Goal: Information Seeking & Learning: Learn about a topic

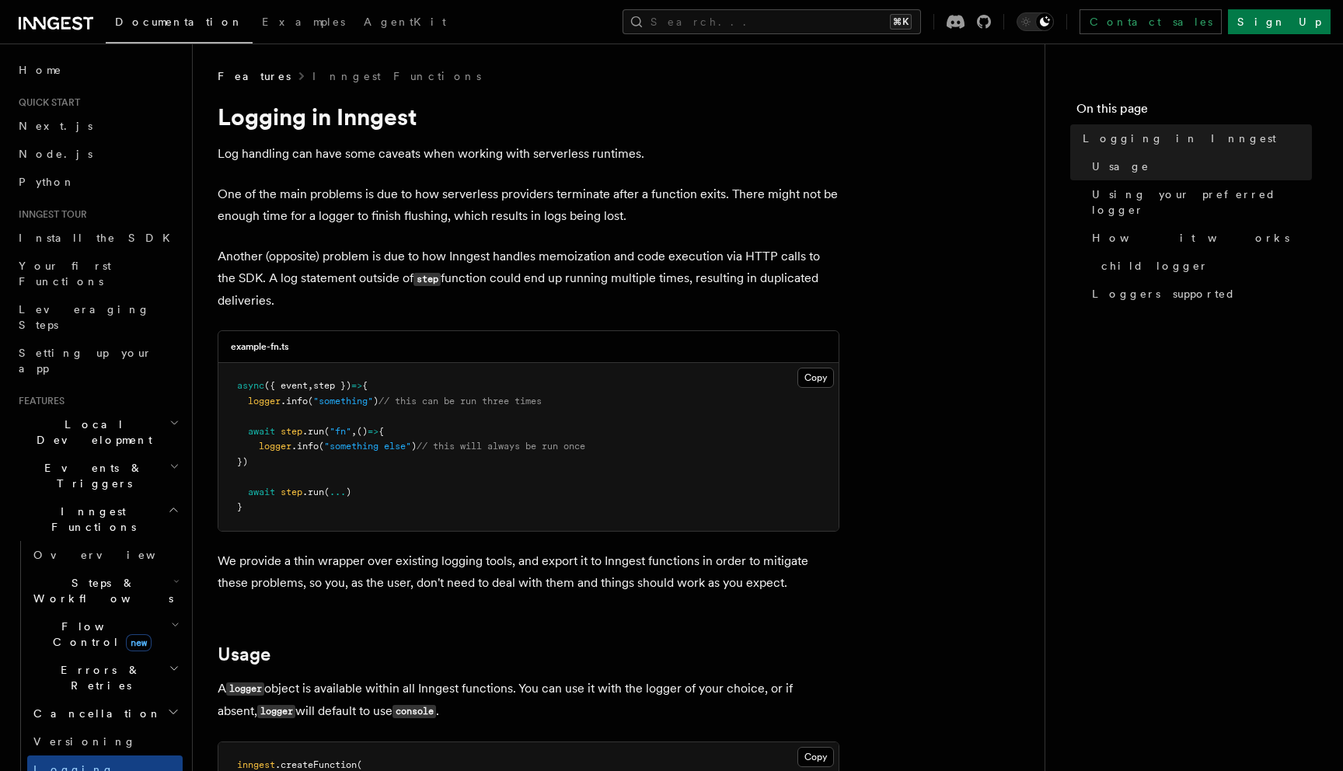
click at [307, 252] on p "Another (opposite) problem is due to how Inngest handles memoization and code e…" at bounding box center [529, 279] width 622 height 66
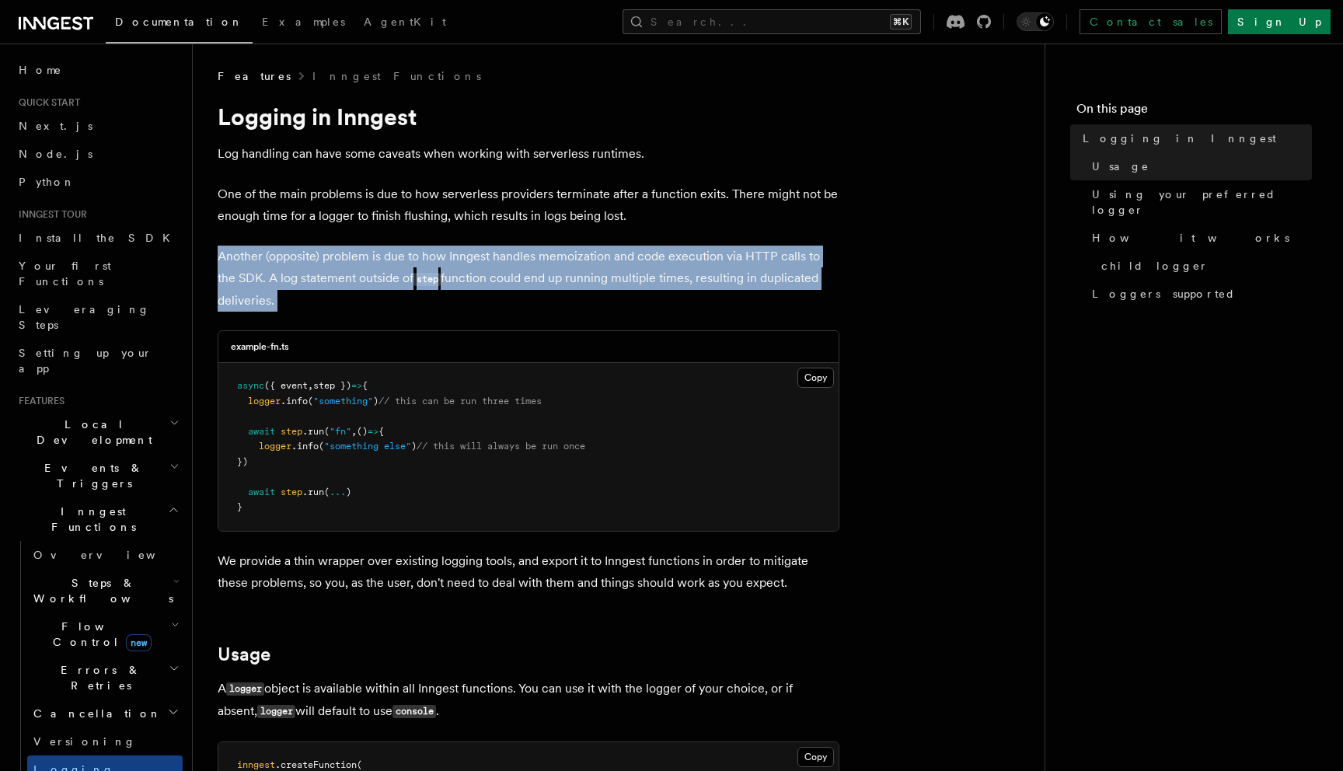
click at [307, 252] on p "Another (opposite) problem is due to how Inngest handles memoization and code e…" at bounding box center [529, 279] width 622 height 66
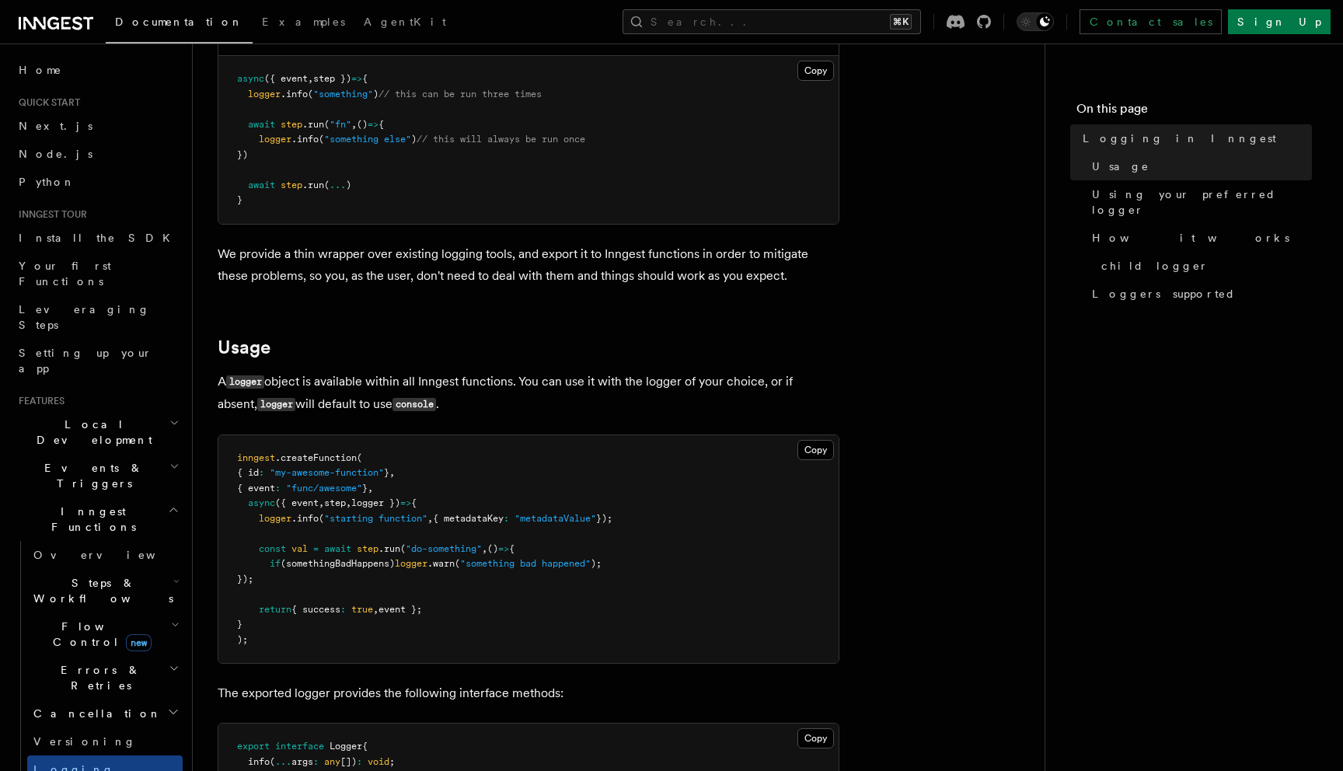
scroll to position [309, 0]
click at [409, 376] on p "A logger object is available within all Inngest functions. You can use it with …" at bounding box center [529, 391] width 622 height 45
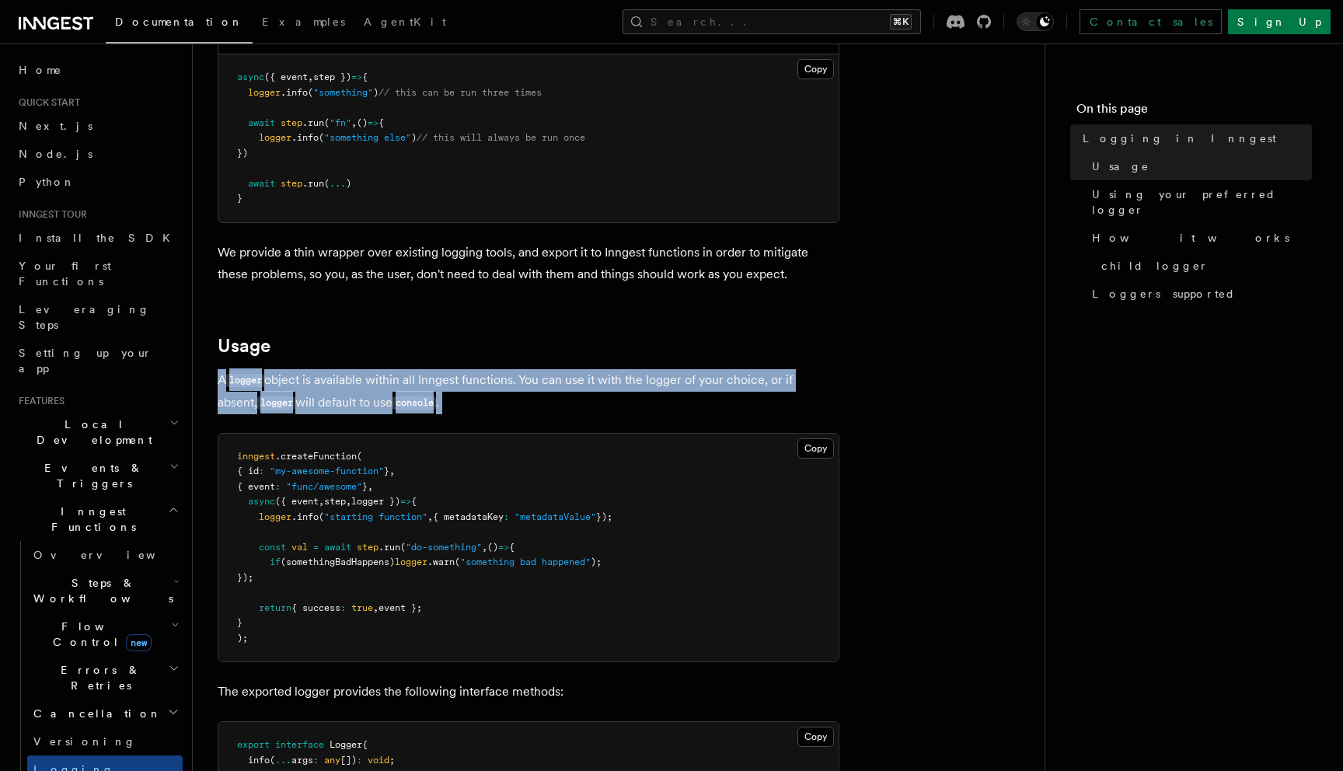
click at [409, 376] on p "A logger object is available within all Inngest functions. You can use it with …" at bounding box center [529, 391] width 622 height 45
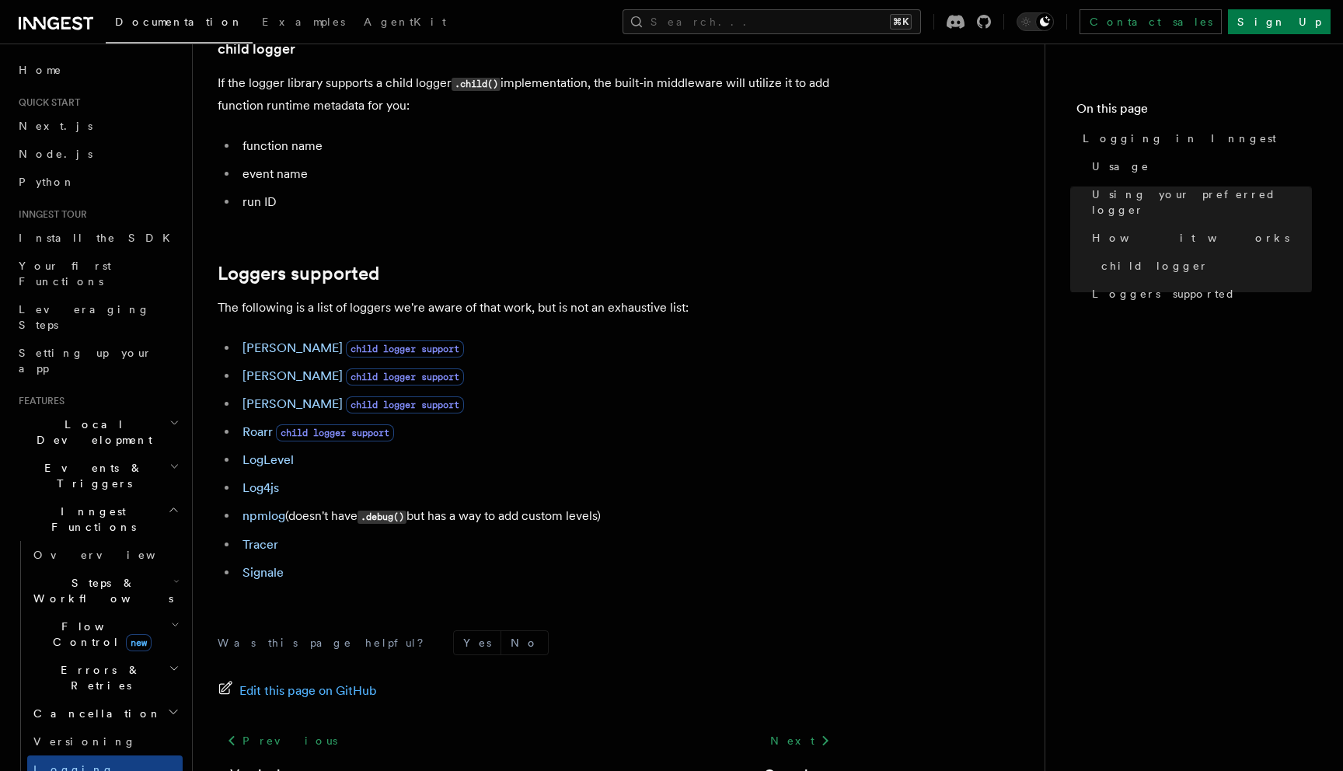
scroll to position [2111, 0]
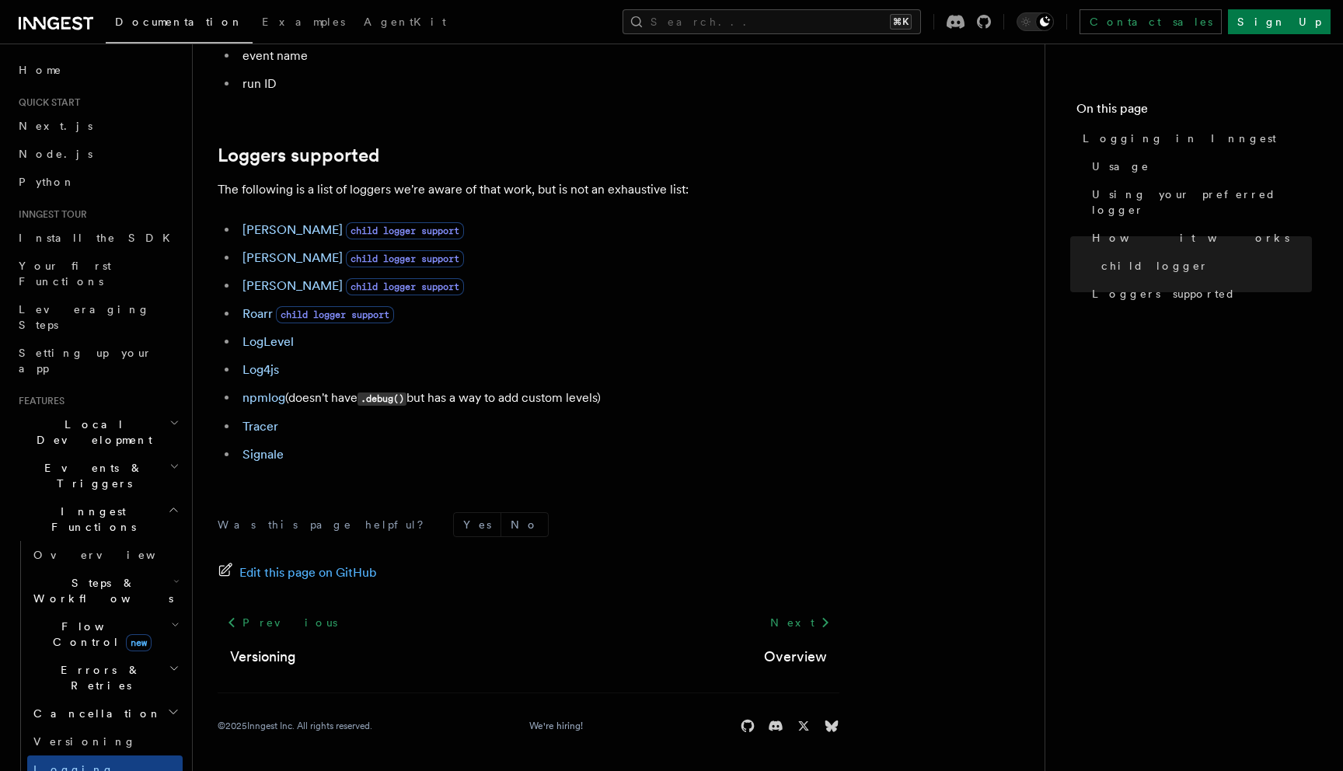
click at [525, 443] on ul "[PERSON_NAME] child logger support [PERSON_NAME] child logger support [PERSON_N…" at bounding box center [529, 342] width 622 height 246
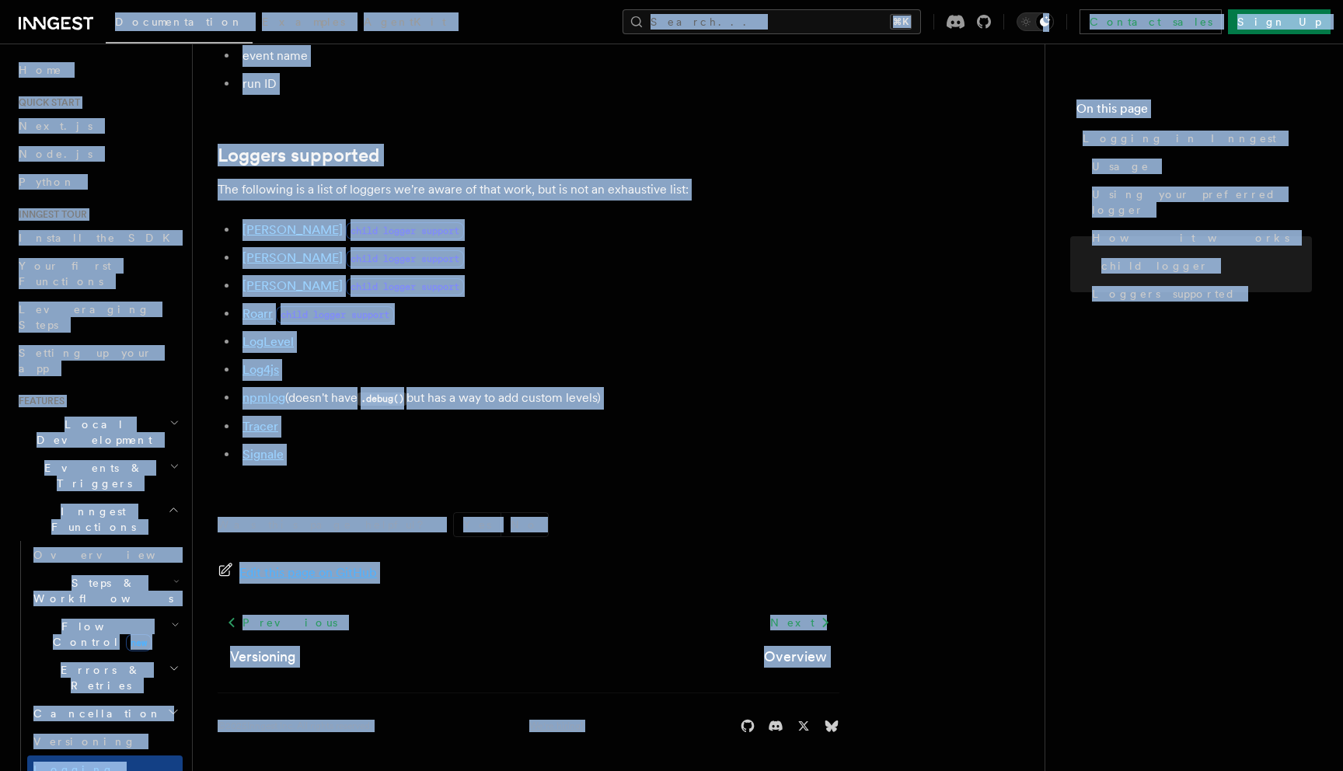
copy div "Loremipsumdol Sitametc AdipiSci Elitse... ⌘D Eiusmod tempo Inci Ut Labore... Et…"
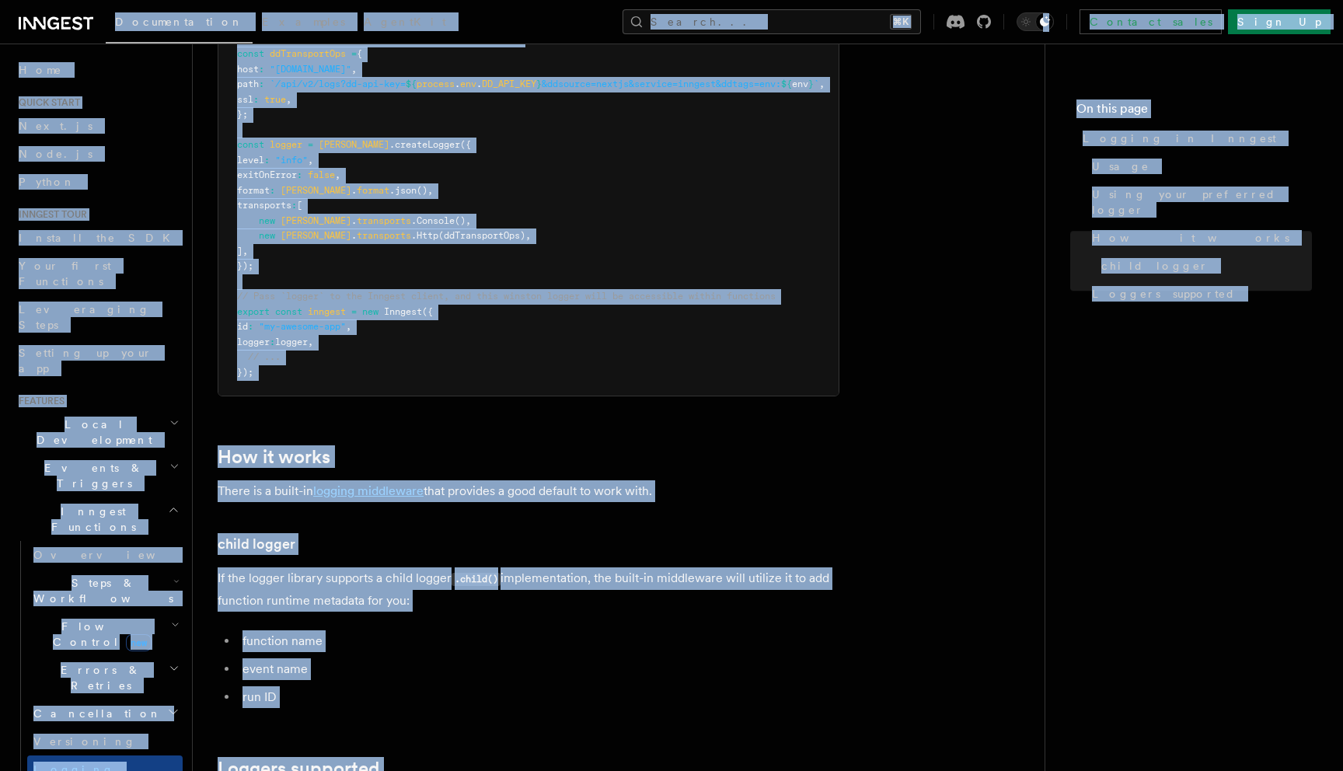
scroll to position [0, 0]
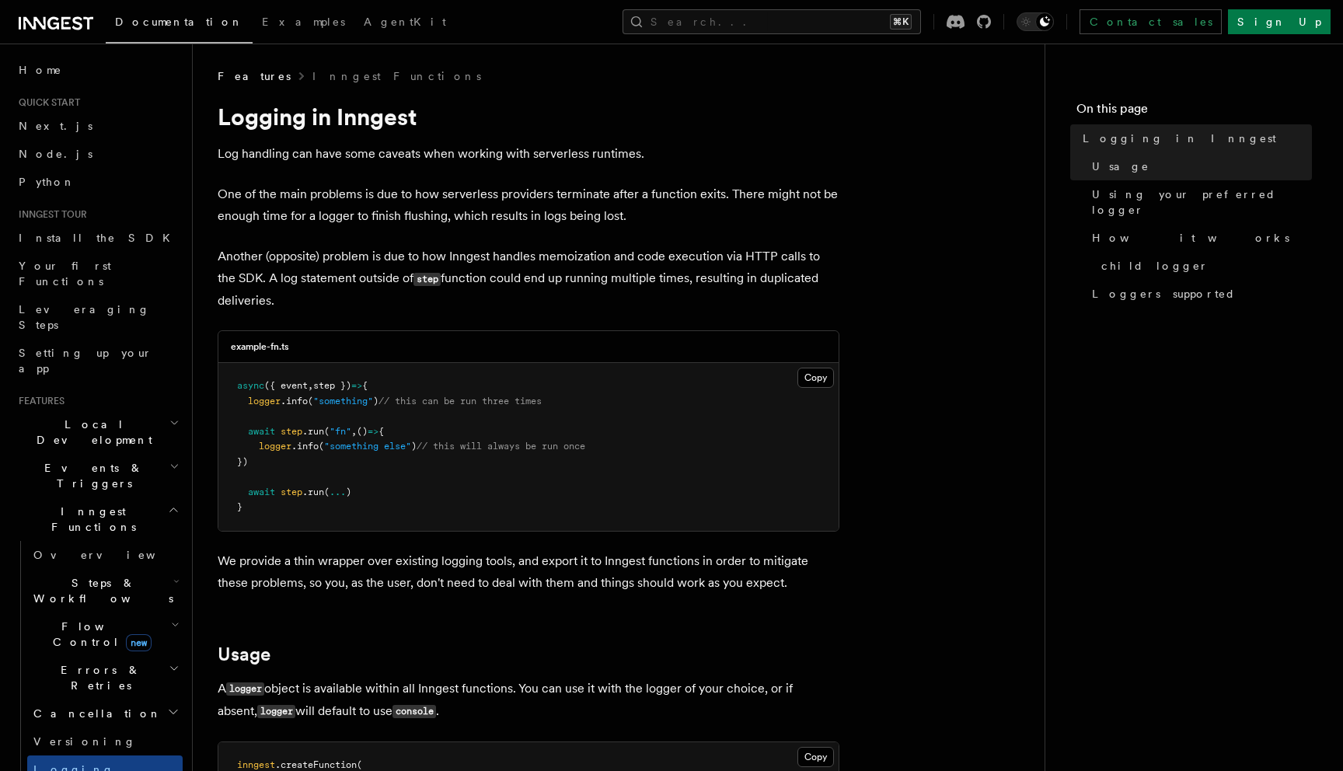
click at [456, 252] on p "Another (opposite) problem is due to how Inngest handles memoization and code e…" at bounding box center [529, 279] width 622 height 66
click at [441, 210] on p "One of the main problems is due to how serverless providers terminate after a f…" at bounding box center [529, 205] width 622 height 44
click at [497, 270] on p "Another (opposite) problem is due to how Inngest handles memoization and code e…" at bounding box center [529, 279] width 622 height 66
click at [496, 225] on p "One of the main problems is due to how serverless providers terminate after a f…" at bounding box center [529, 205] width 622 height 44
click at [401, 156] on p "Log handling can have some caveats when working with serverless runtimes." at bounding box center [529, 152] width 622 height 22
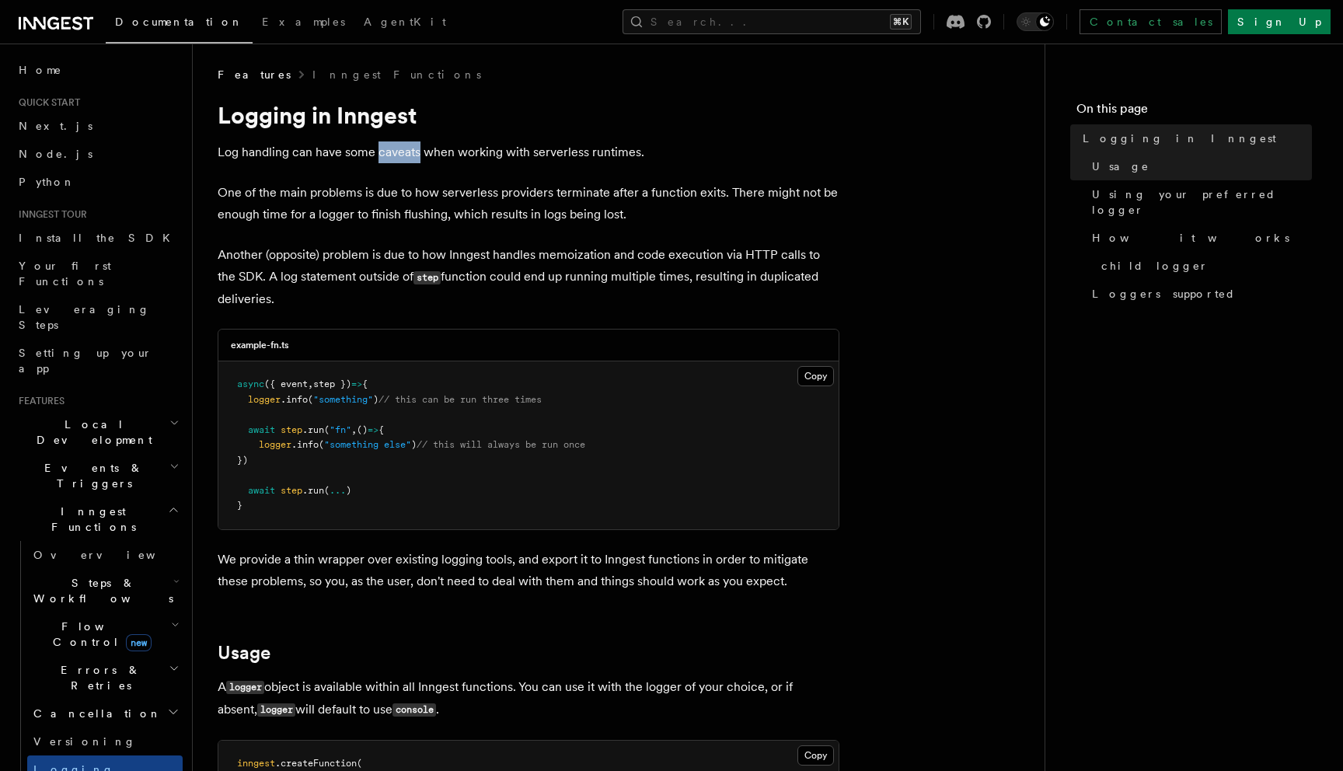
scroll to position [1, 0]
click at [401, 156] on p "Log handling can have some caveats when working with serverless runtimes." at bounding box center [529, 151] width 622 height 22
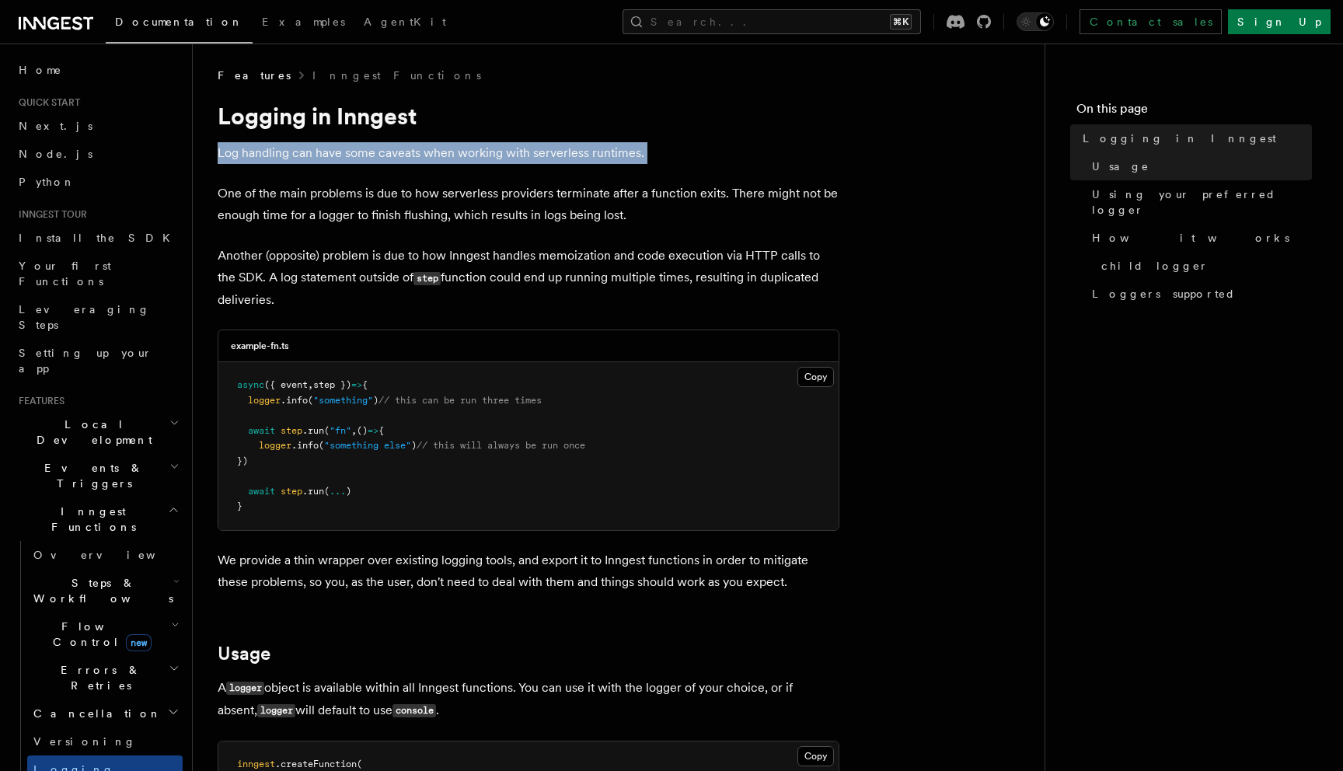
scroll to position [0, 0]
click at [401, 156] on p "Log handling can have some caveats when working with serverless runtimes." at bounding box center [529, 154] width 622 height 22
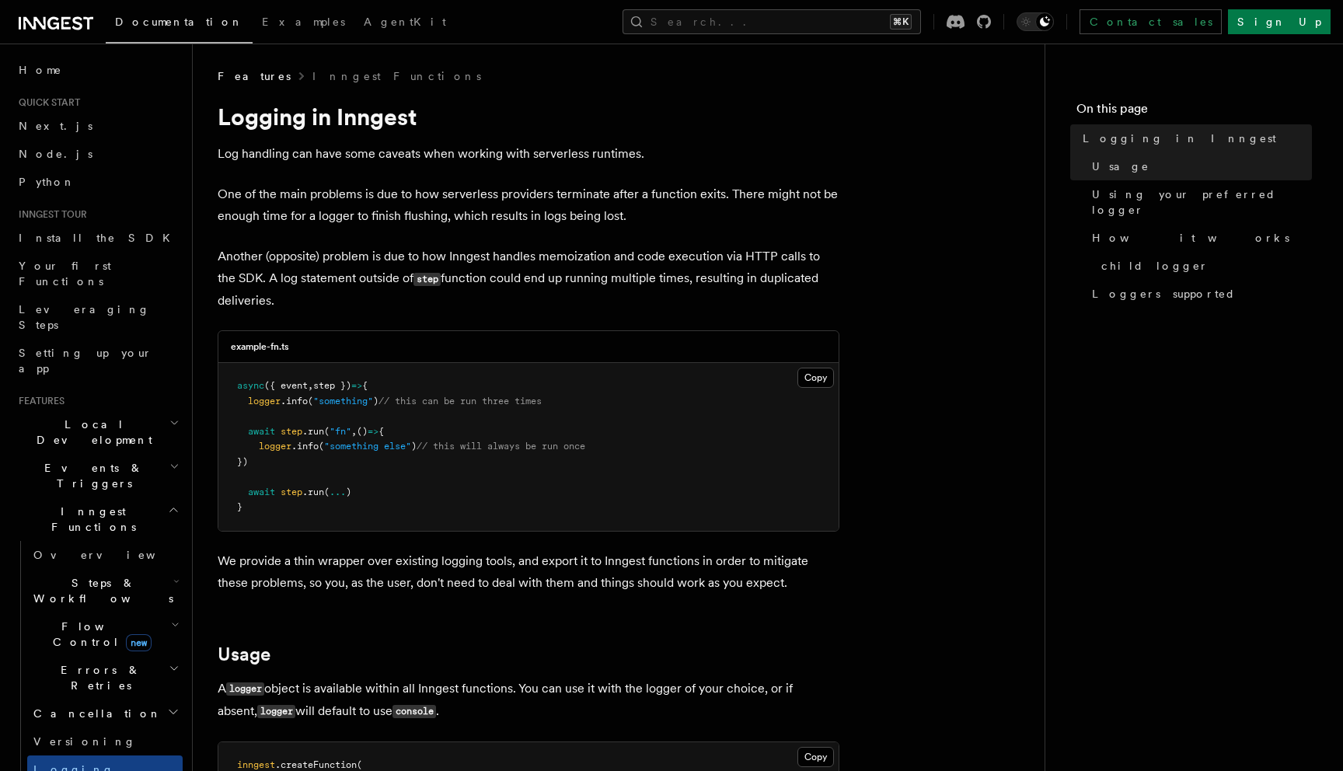
click at [438, 204] on p "One of the main problems is due to how serverless providers terminate after a f…" at bounding box center [529, 205] width 622 height 44
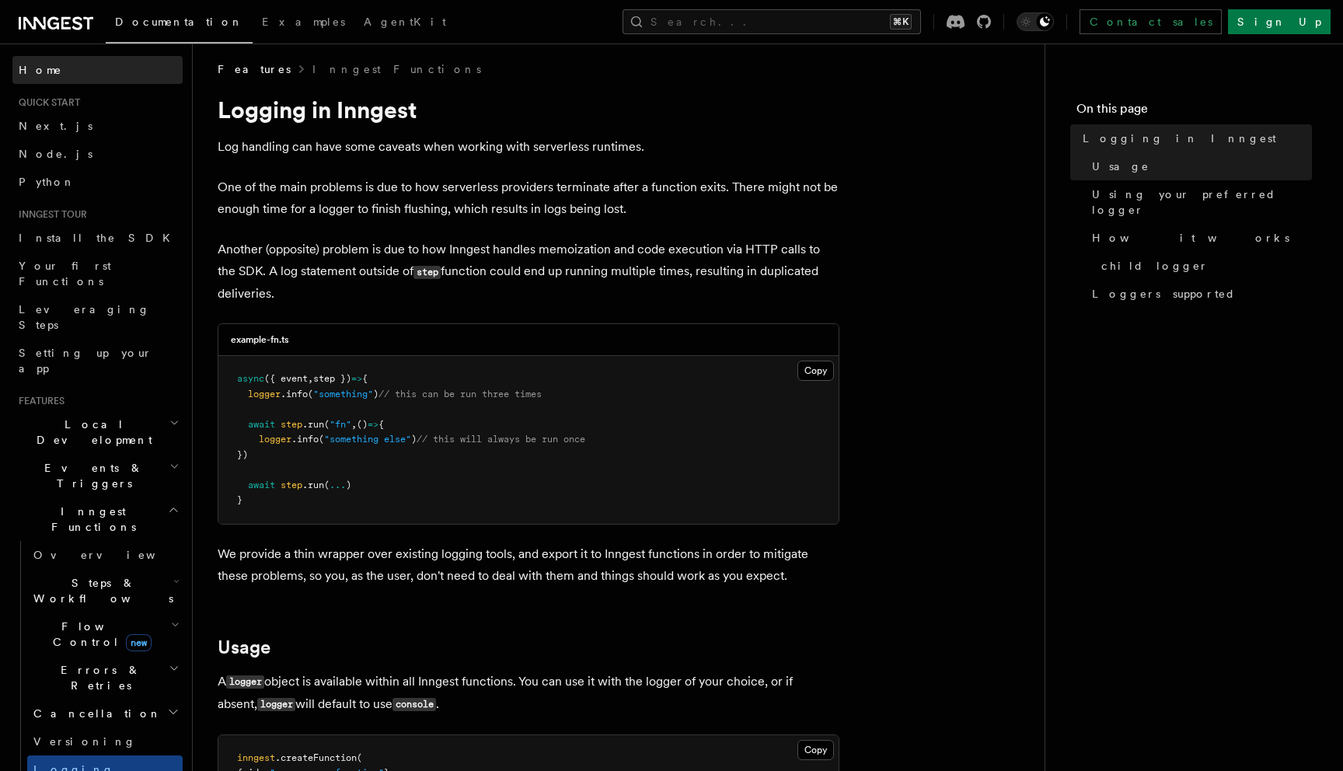
click at [44, 79] on link "Home" at bounding box center [97, 70] width 170 height 28
